Goal: Submit feedback/report problem

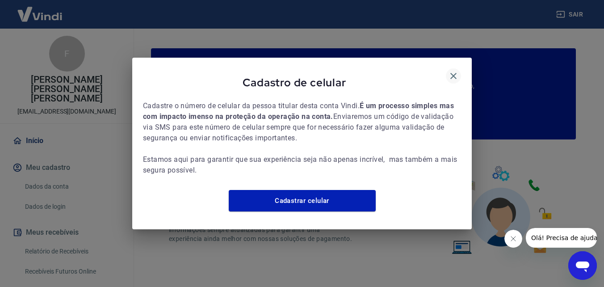
click at [451, 71] on icon "button" at bounding box center [453, 76] width 11 height 11
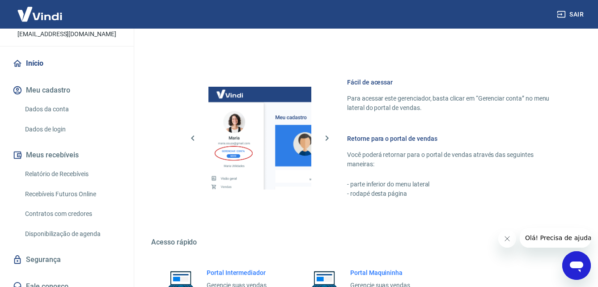
scroll to position [447, 0]
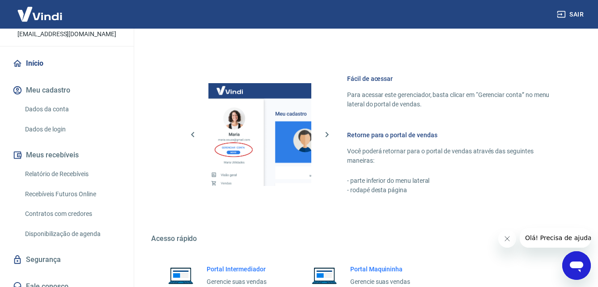
click at [574, 258] on icon "Abrir janela de mensagens" at bounding box center [576, 265] width 16 height 16
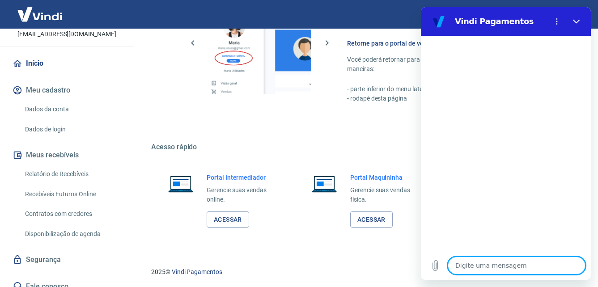
scroll to position [539, 0]
click at [72, 277] on link "Fale conosco" at bounding box center [67, 287] width 112 height 20
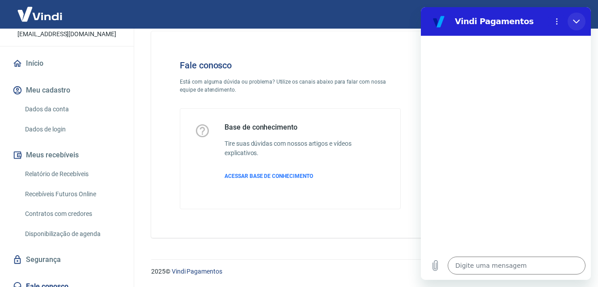
click at [580, 21] on button "Fechar" at bounding box center [576, 22] width 18 height 18
type textarea "x"
